Goal: Task Accomplishment & Management: Manage account settings

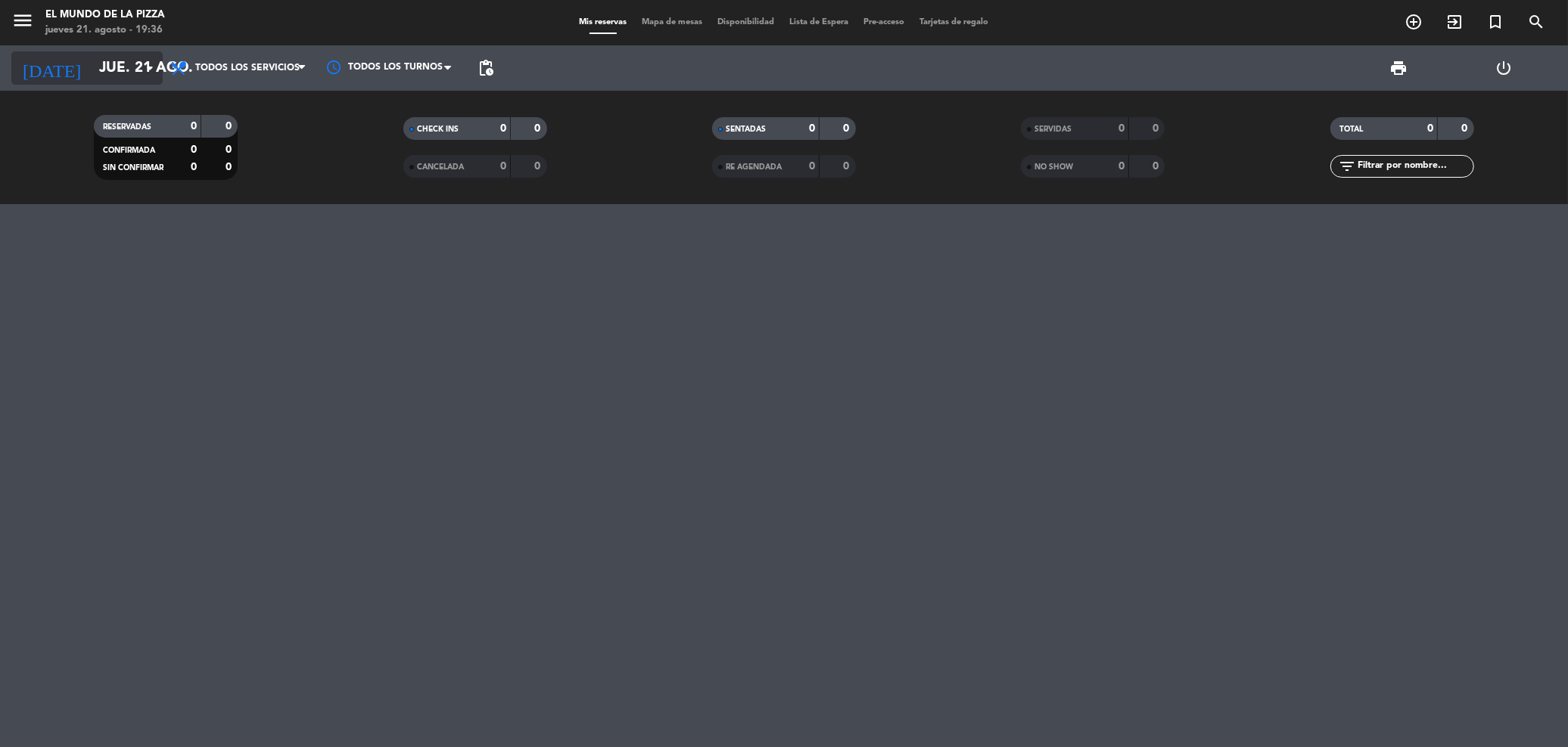
click at [92, 66] on input "jue. 21 ago." at bounding box center [184, 69] width 185 height 32
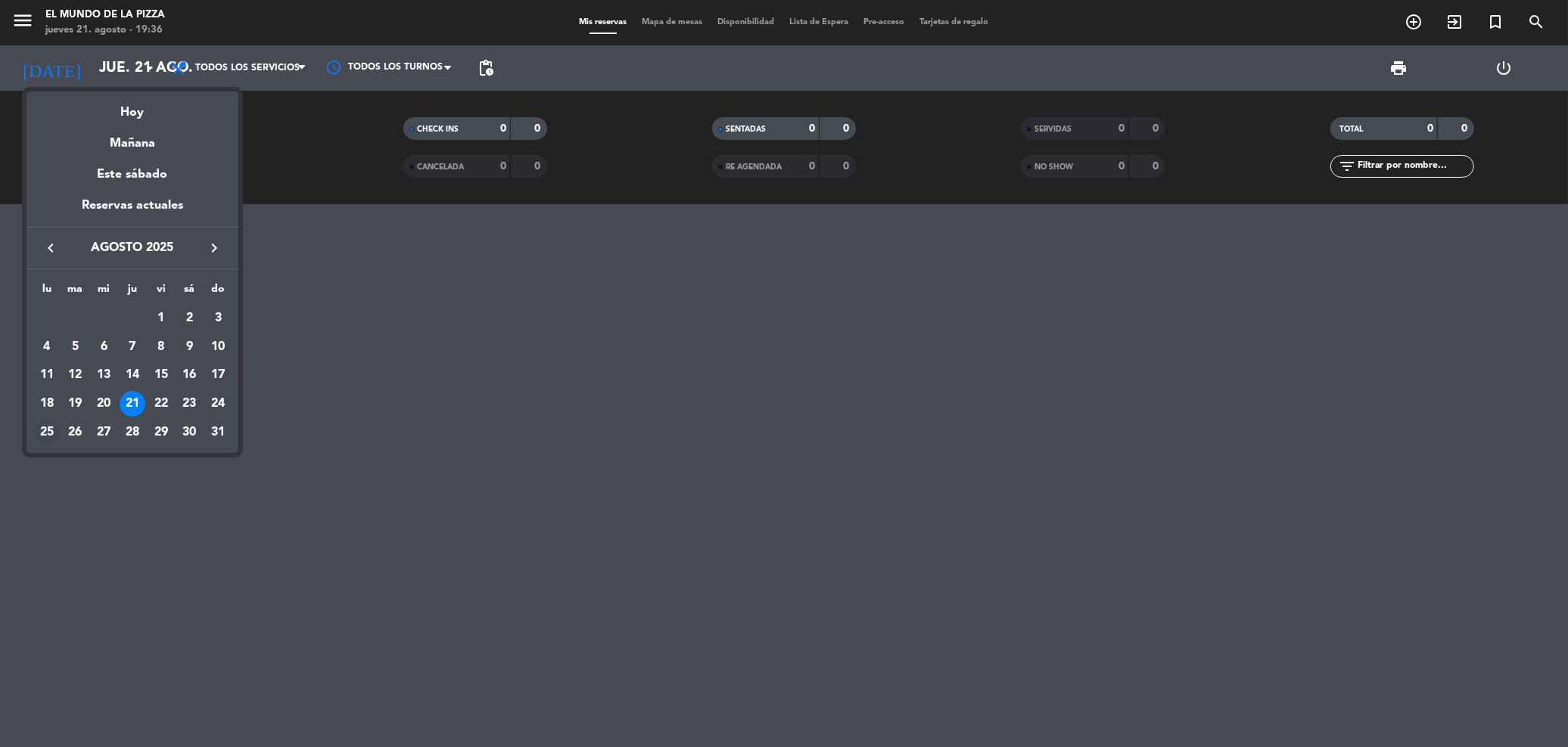
click at [45, 434] on div "25" at bounding box center [46, 432] width 26 height 26
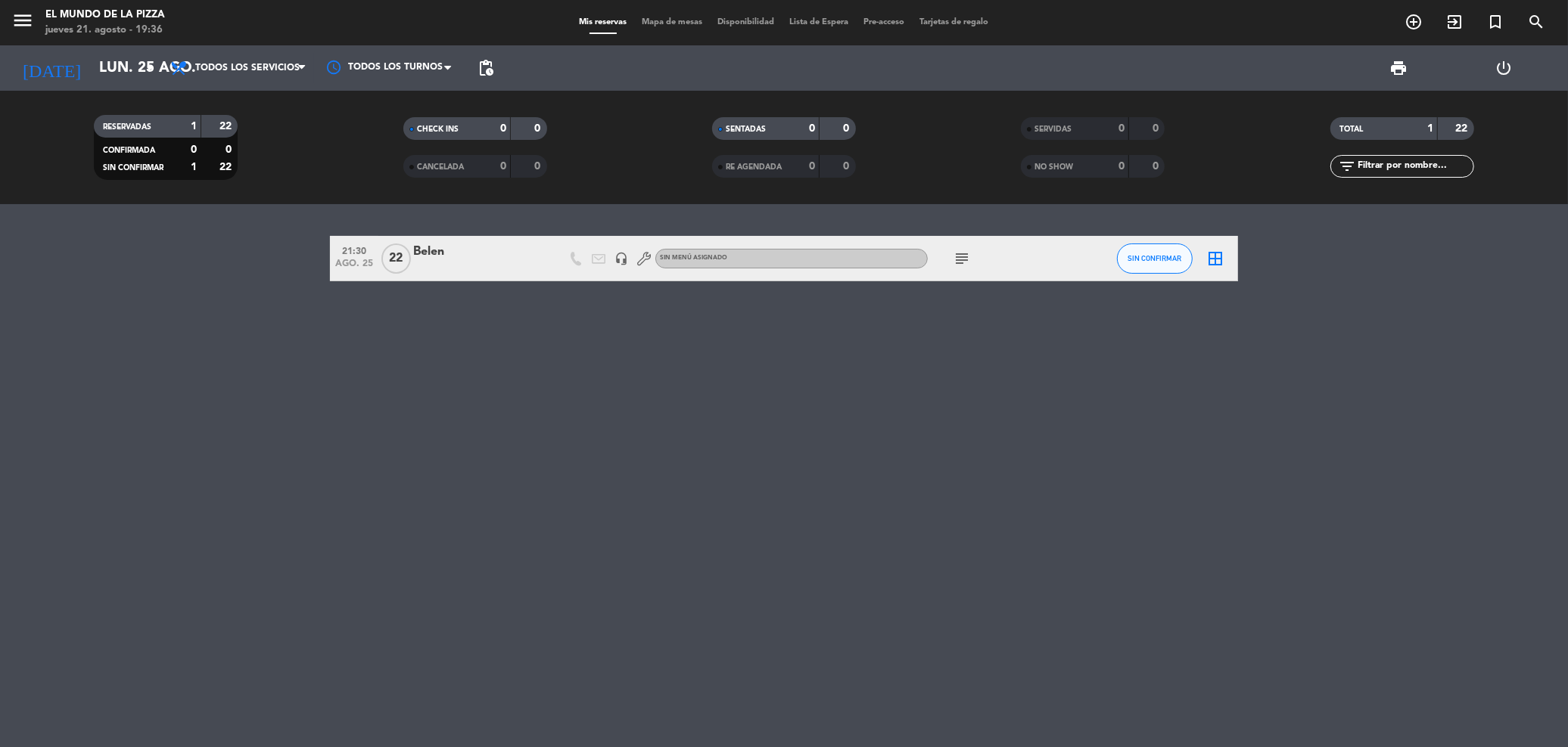
click at [958, 254] on icon "subject" at bounding box center [961, 259] width 18 height 18
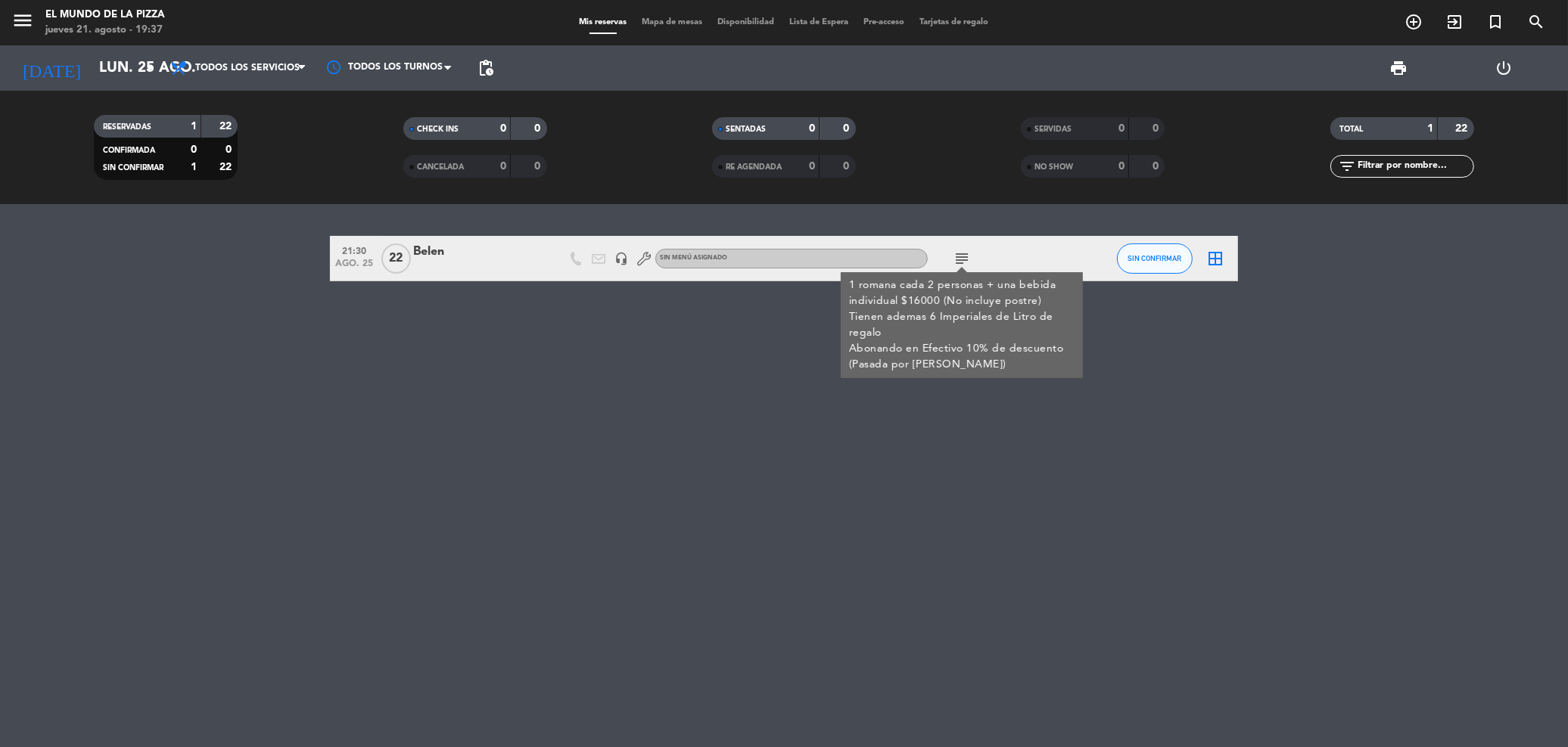
click at [932, 478] on div "21:30 [DATE] [PERSON_NAME] headset_mic Sin menú asignado subject 1 romana cada …" at bounding box center [784, 475] width 1568 height 543
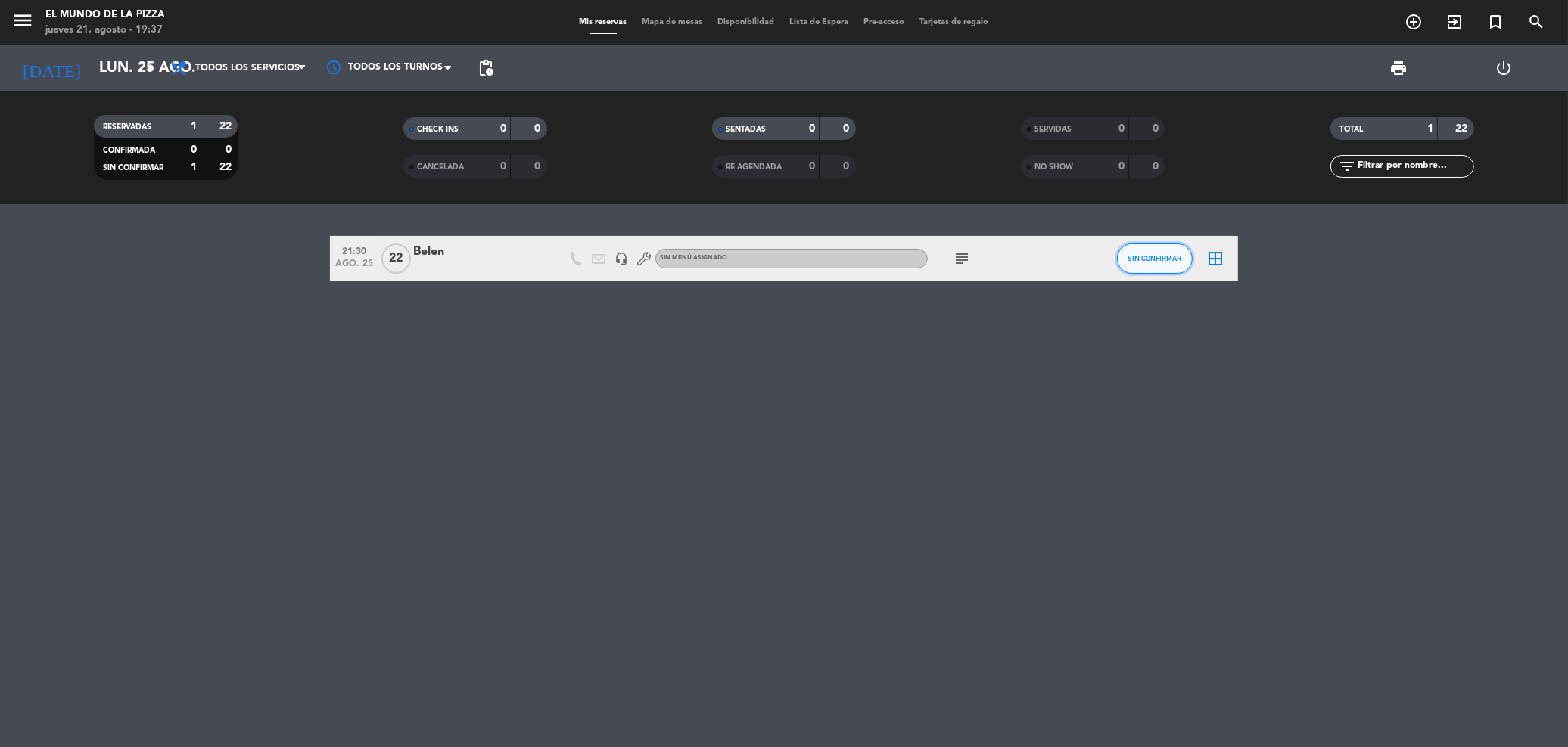
click at [1147, 251] on button "SIN CONFIRMAR" at bounding box center [1155, 259] width 76 height 30
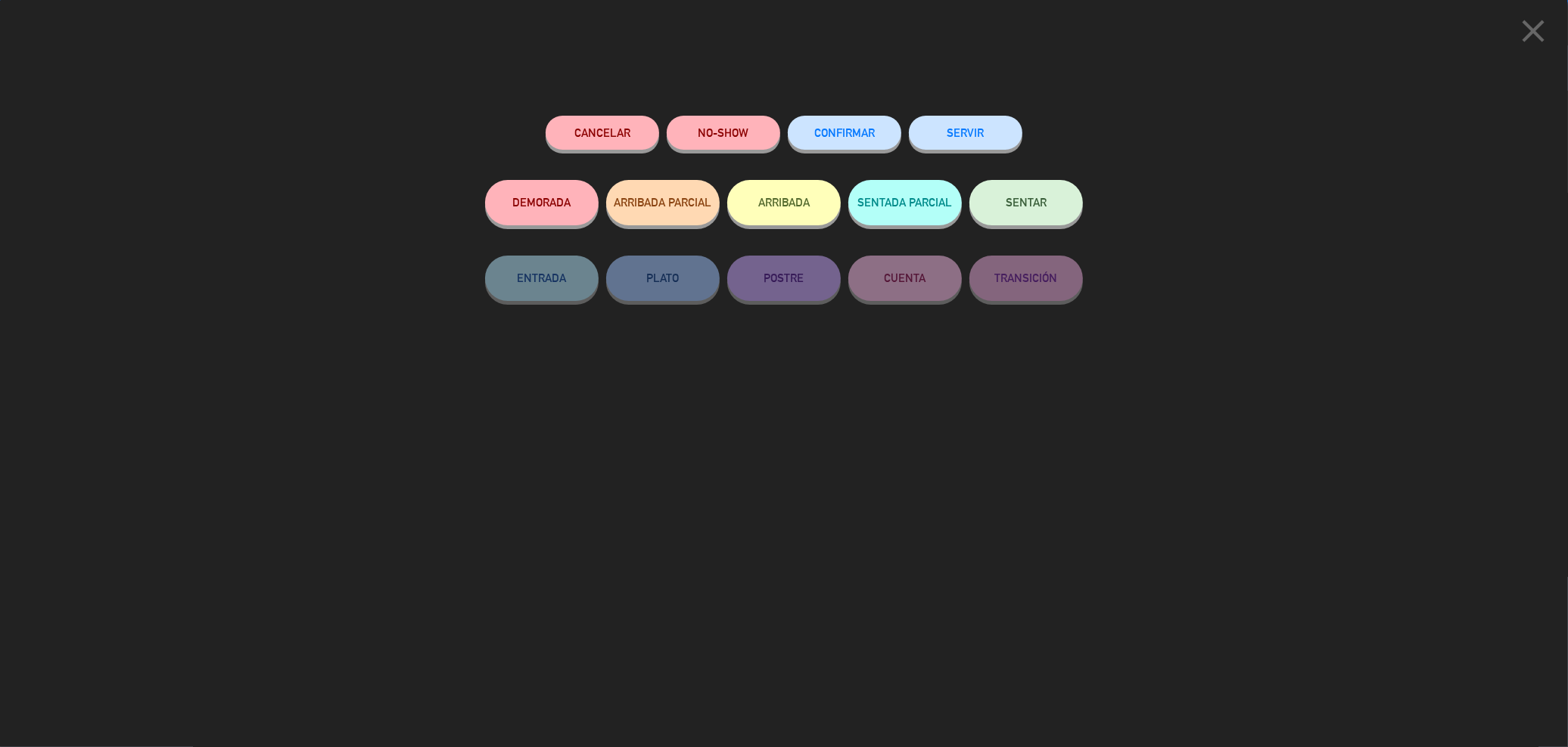
click at [858, 119] on button "CONFIRMAR" at bounding box center [844, 133] width 113 height 34
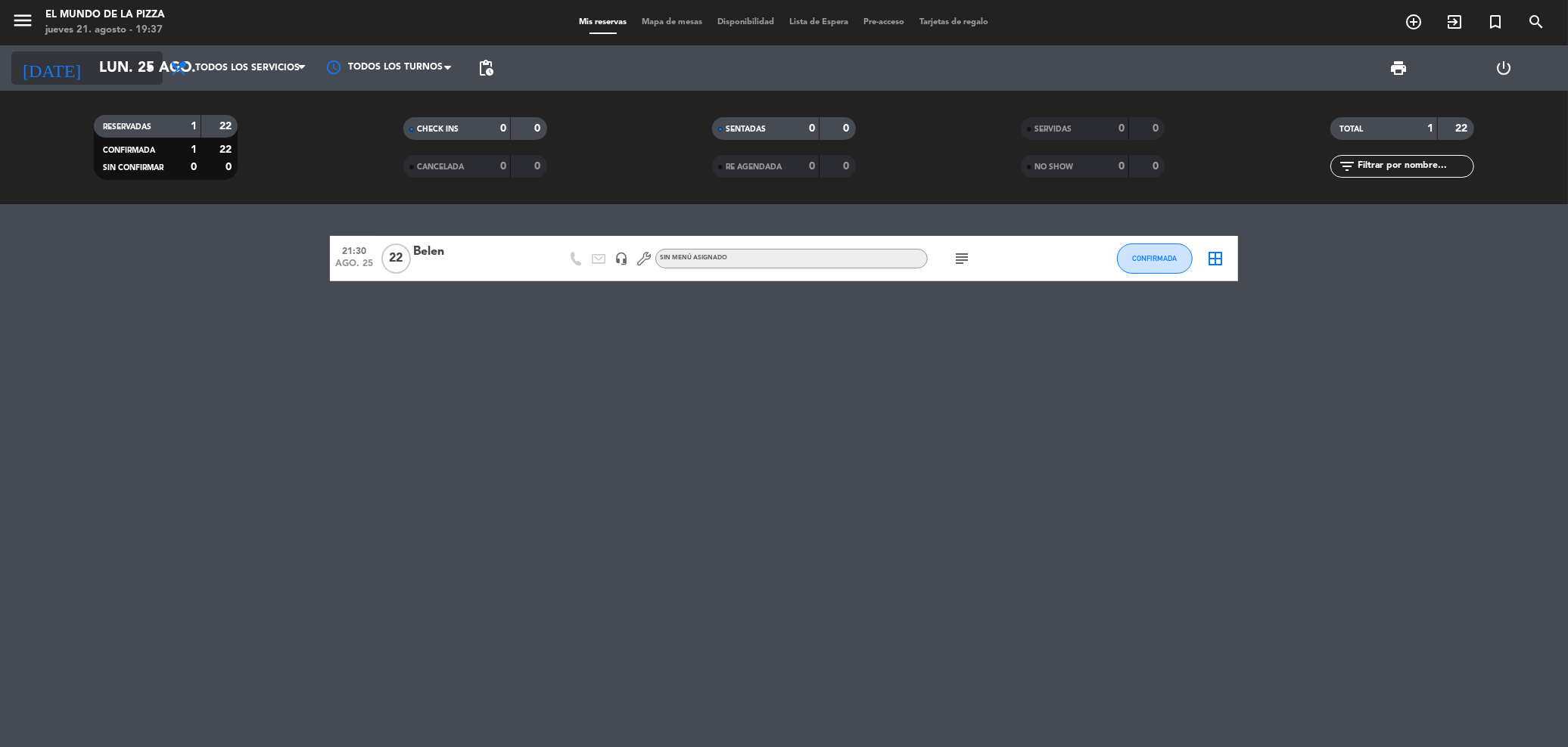
click at [105, 73] on input "lun. 25 ago." at bounding box center [184, 69] width 185 height 32
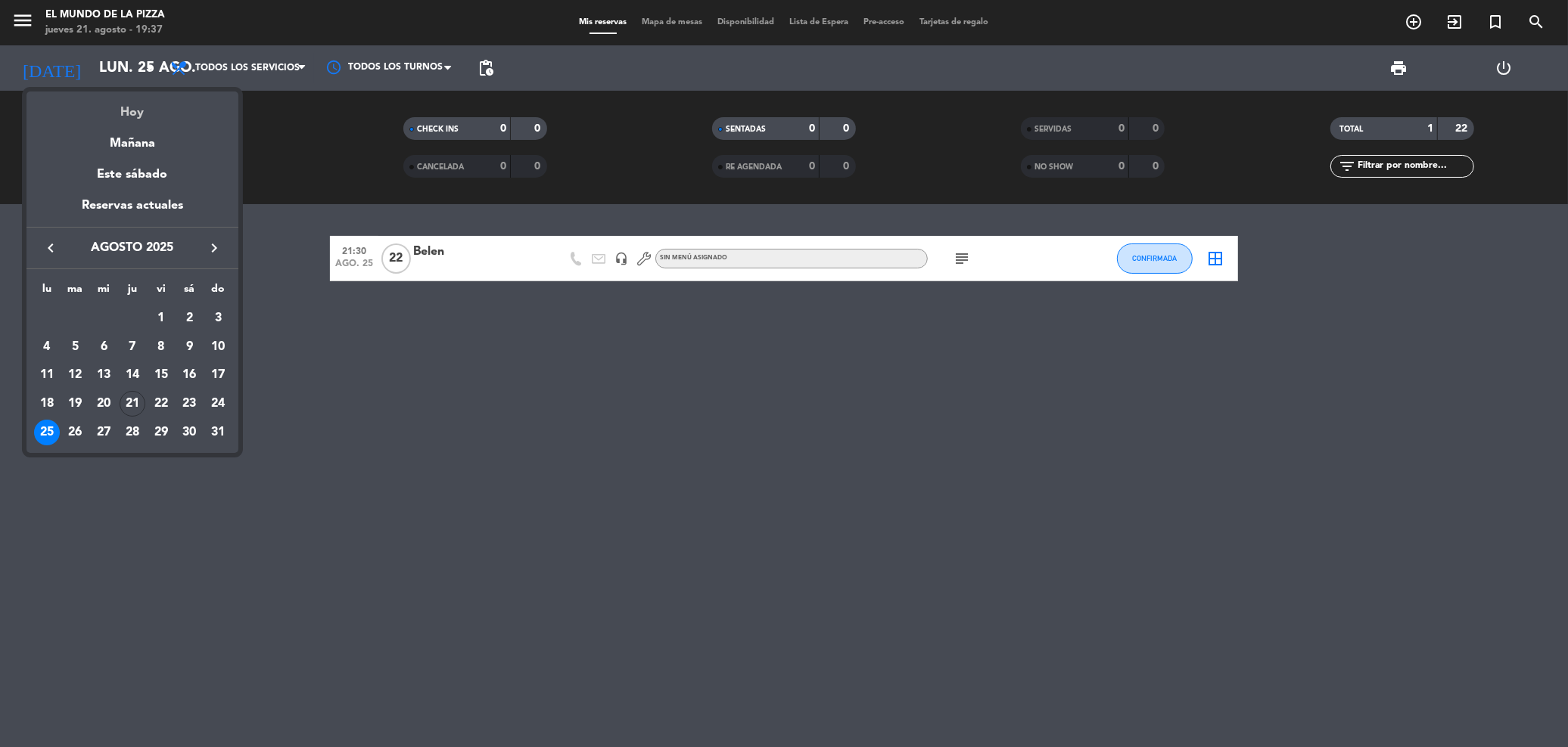
click at [111, 100] on div "Hoy" at bounding box center [133, 107] width 212 height 31
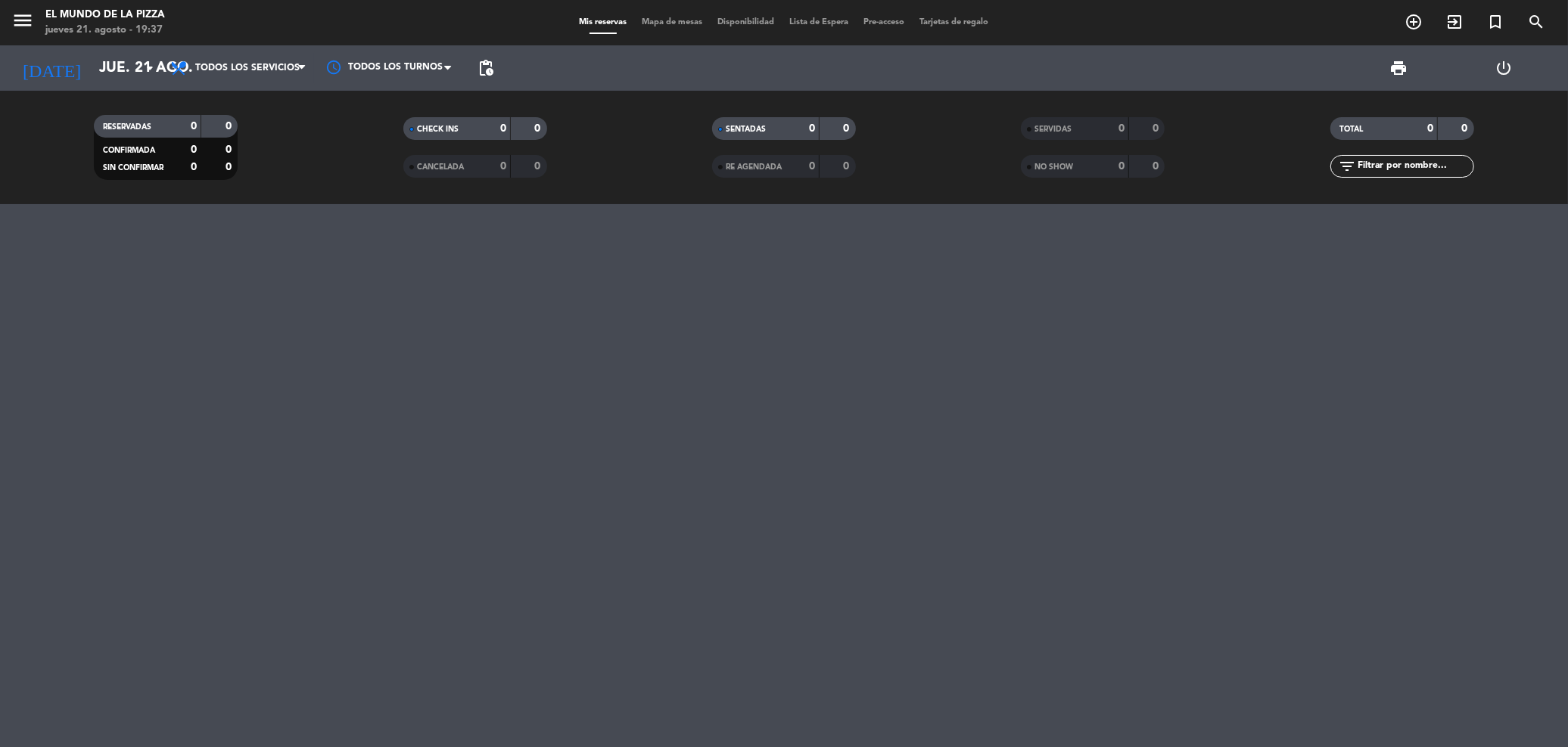
click at [110, 85] on div "[DATE] [DATE] arrow_drop_down" at bounding box center [87, 68] width 152 height 45
click at [121, 72] on input "jue. 21 ago." at bounding box center [184, 69] width 185 height 32
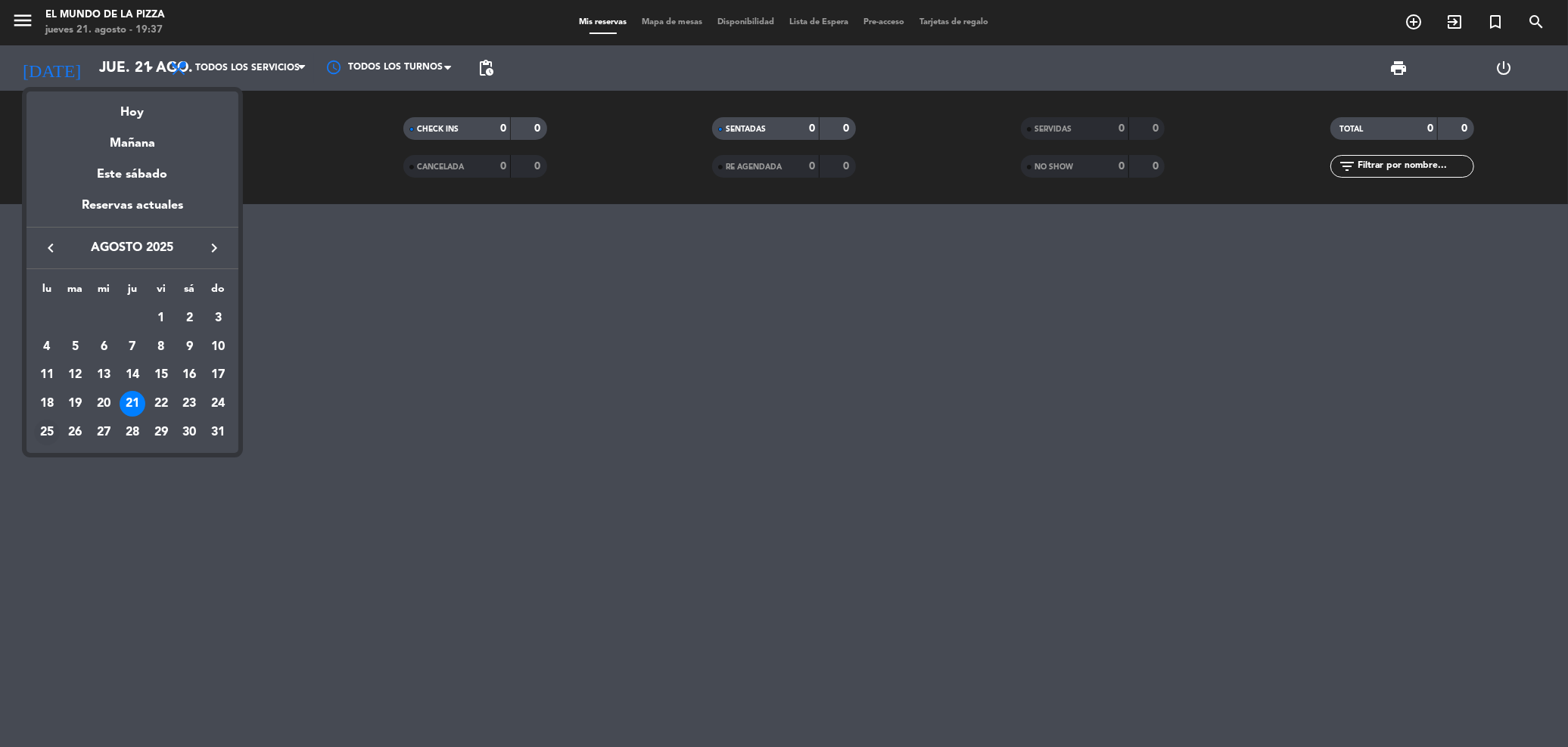
click at [45, 434] on div "25" at bounding box center [46, 432] width 26 height 26
type input "lun. 25 ago."
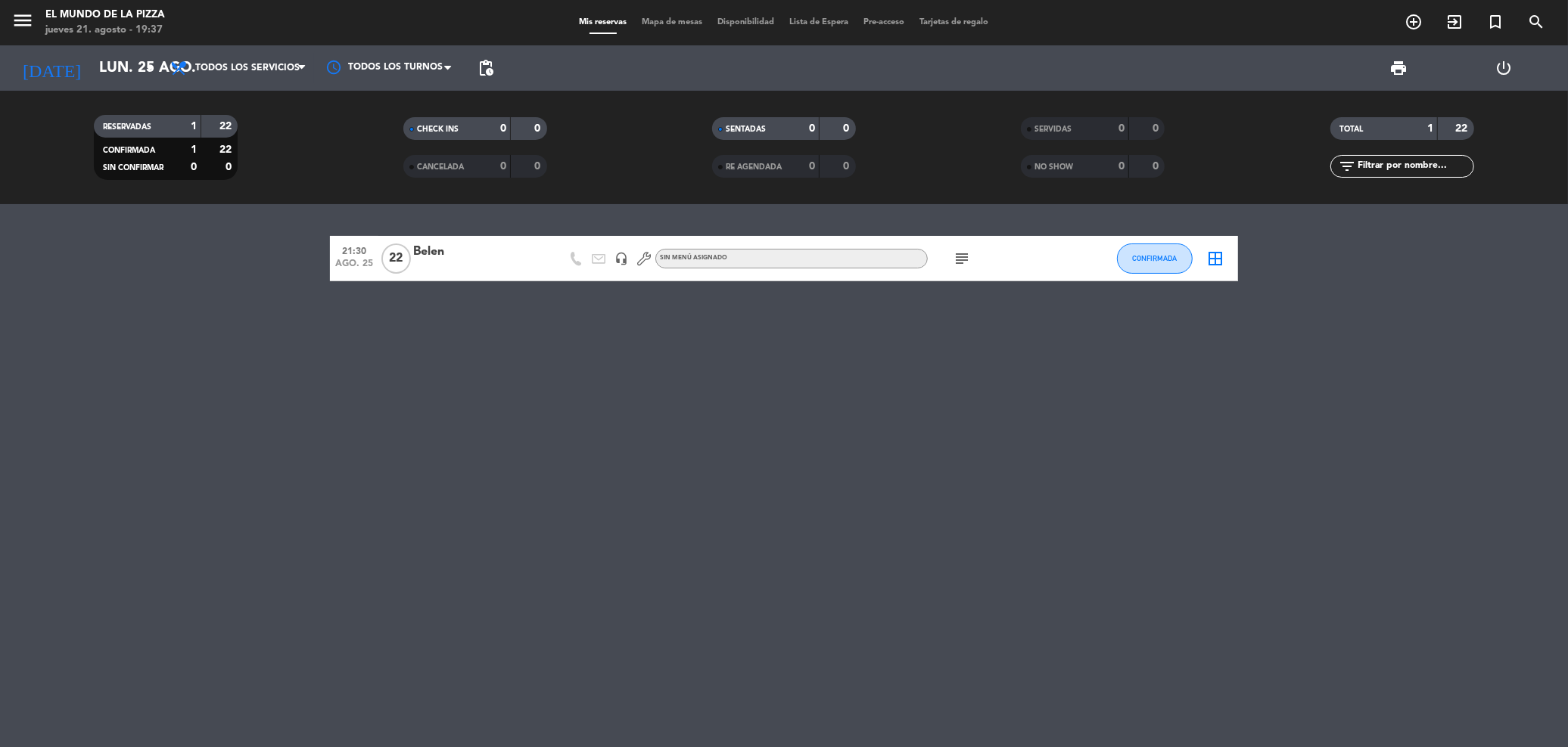
click at [450, 253] on div "Belen" at bounding box center [477, 252] width 128 height 20
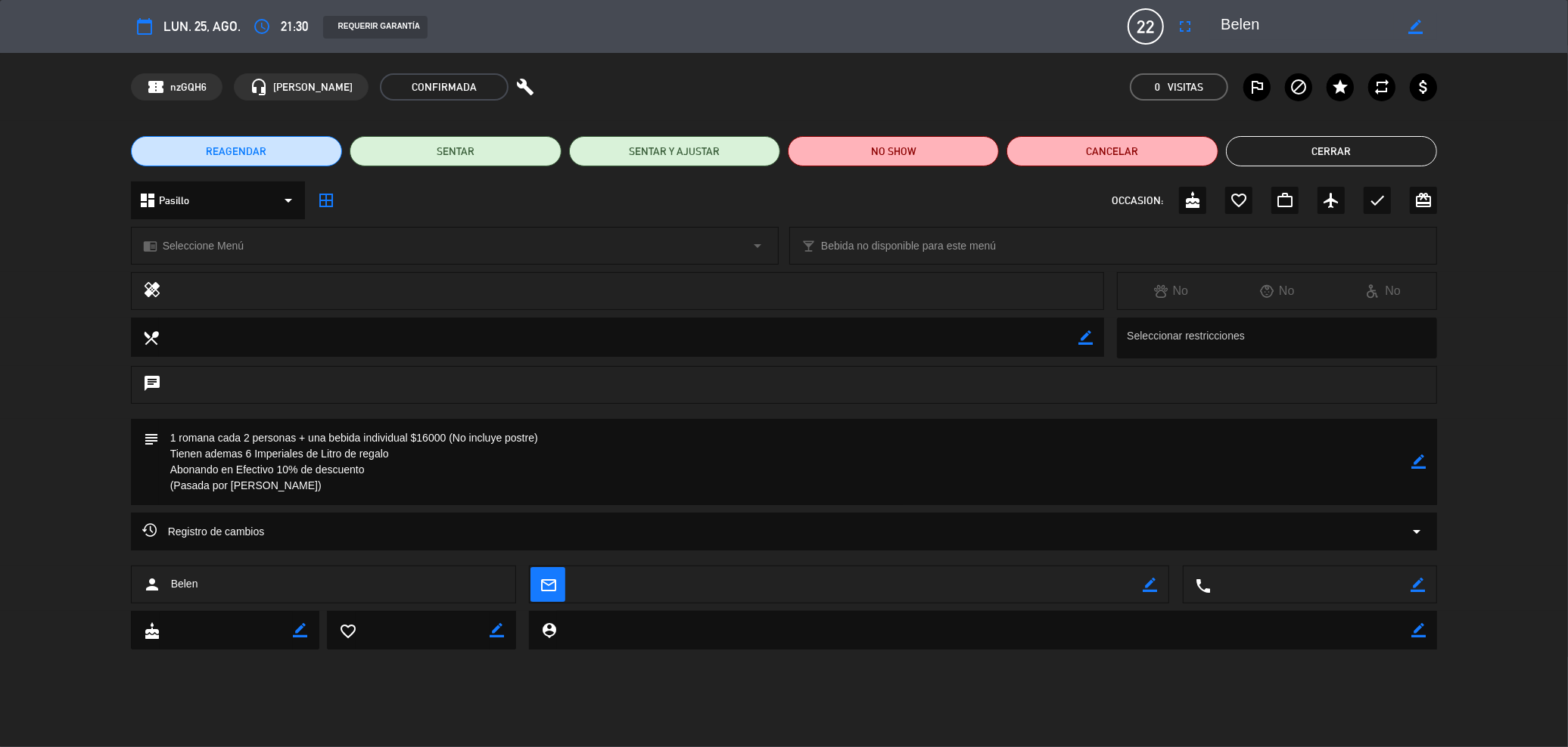
click at [1415, 458] on icon "border_color" at bounding box center [1419, 462] width 14 height 14
click at [167, 431] on textarea at bounding box center [785, 462] width 1253 height 86
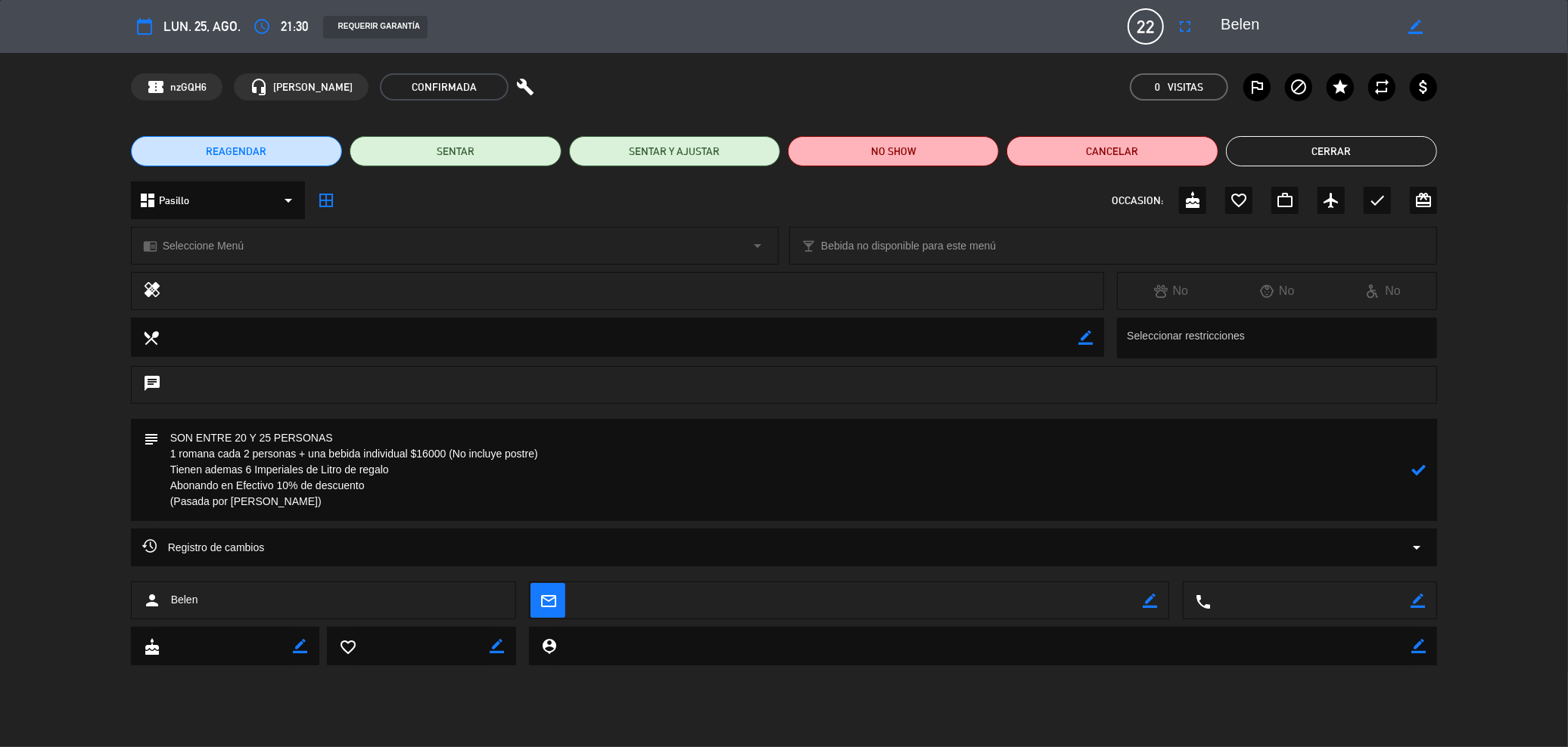
type textarea "SON ENTRE 20 Y 25 PERSONAS 1 romana cada 2 personas + una bebida individual $16…"
click at [1415, 469] on icon at bounding box center [1419, 470] width 14 height 14
click at [1325, 144] on button "Cerrar" at bounding box center [1332, 152] width 211 height 30
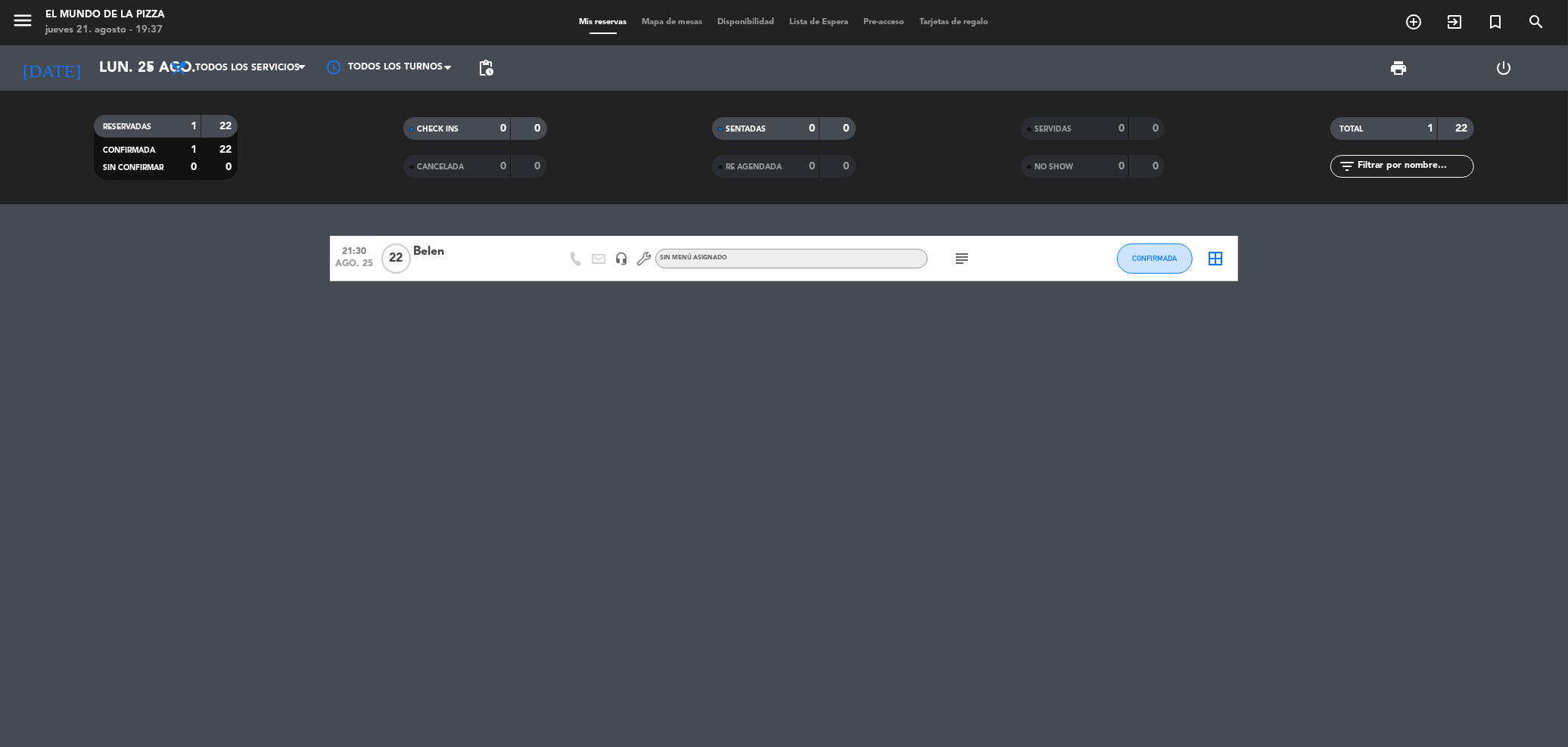
click at [968, 251] on icon "subject" at bounding box center [961, 259] width 18 height 18
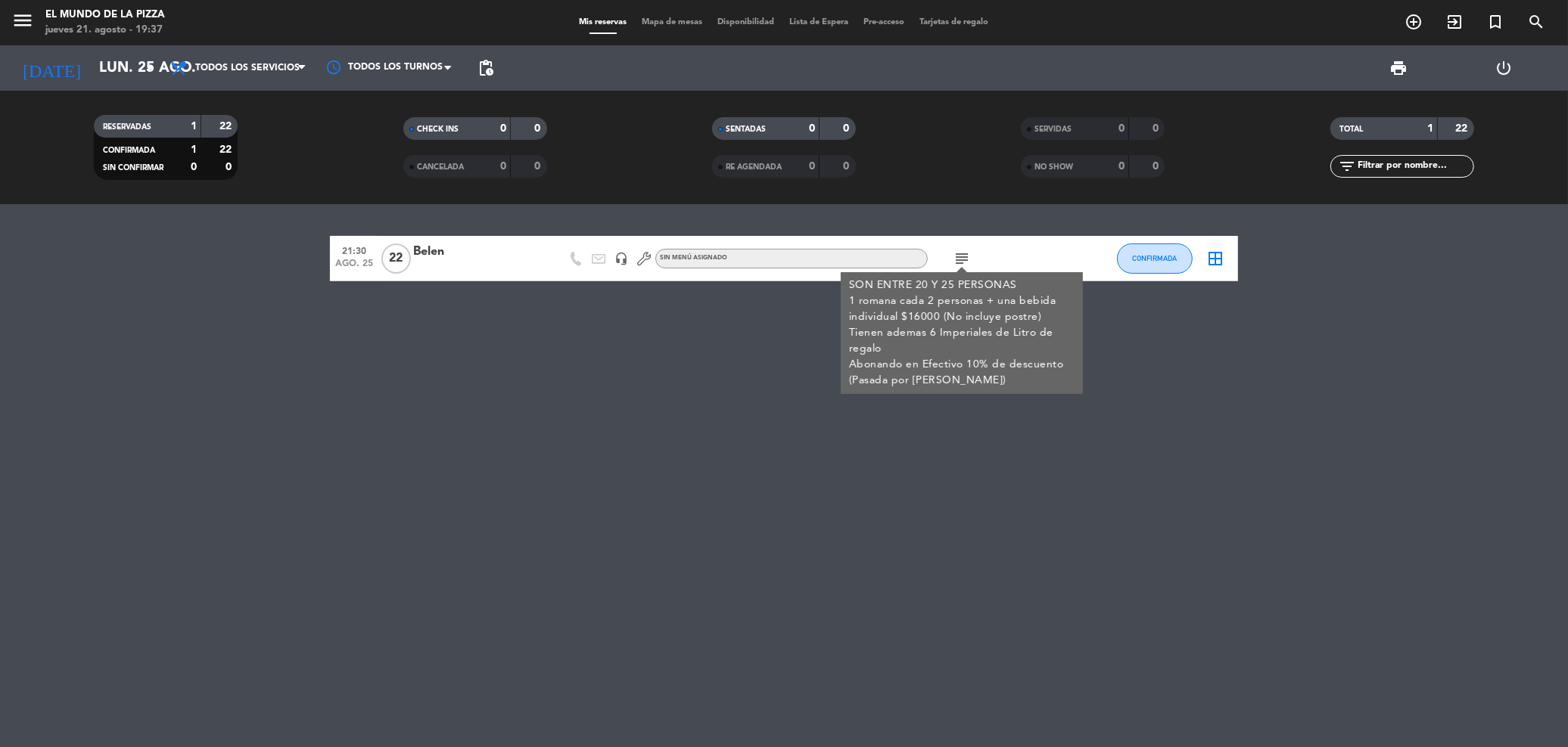
click at [968, 251] on icon "subject" at bounding box center [961, 259] width 18 height 18
